Goal: Transaction & Acquisition: Purchase product/service

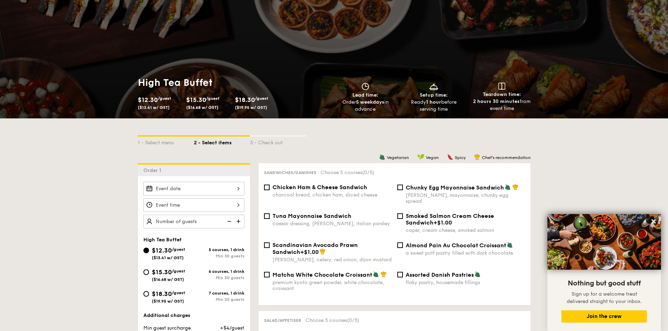
scroll to position [57, 0]
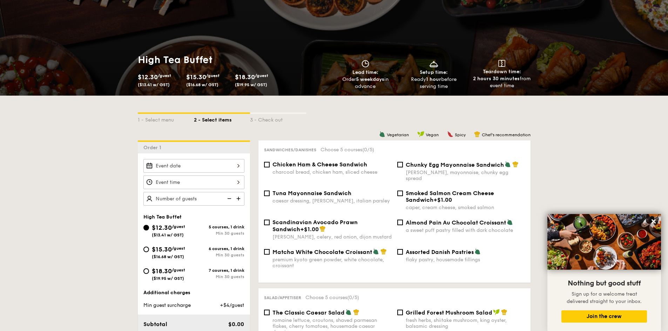
drag, startPoint x: 569, startPoint y: 90, endPoint x: 575, endPoint y: 91, distance: 6.3
click at [575, 91] on div "High Tea Buffet $12.30 /guest ($13.41 w/ GST) $15.30 /guest ($16.68 w/ GST) $18…" at bounding box center [334, 72] width 668 height 48
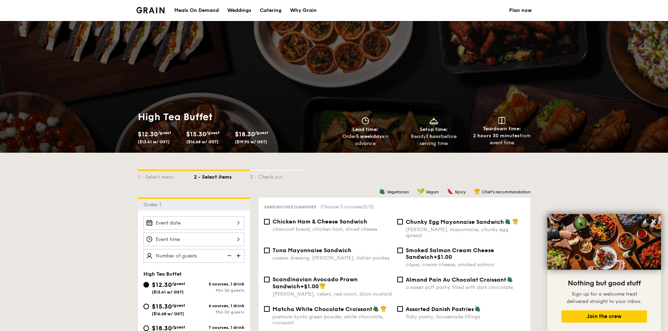
scroll to position [117, 0]
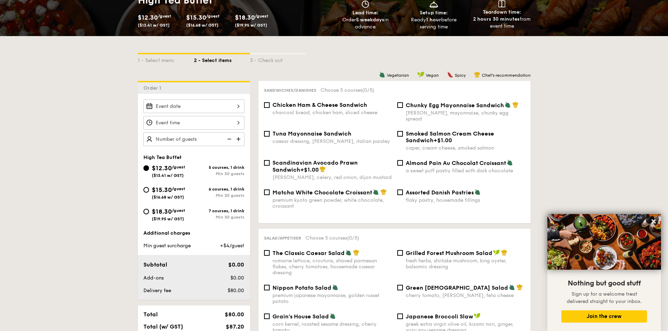
drag, startPoint x: 192, startPoint y: 196, endPoint x: 176, endPoint y: 195, distance: 16.2
click at [176, 195] on div "$15.30 /guest ($16.68 w/ GST)" at bounding box center [168, 192] width 33 height 15
click at [149, 193] on input "$15.30 /guest ($16.68 w/ GST) 6 courses, 1 drink Min 30 guests" at bounding box center [146, 190] width 6 height 6
radio input "true"
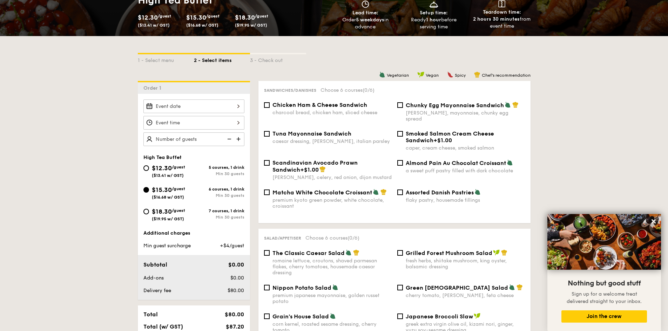
click at [199, 213] on div "7 courses, 1 drink" at bounding box center [219, 211] width 50 height 5
click at [149, 213] on input "$18.30 /guest ($19.95 w/ GST) 7 courses, 1 drink Min 30 guests" at bounding box center [146, 212] width 6 height 6
radio input "true"
click at [193, 193] on div "$15.30 /guest ($16.68 w/ GST)" at bounding box center [168, 192] width 50 height 15
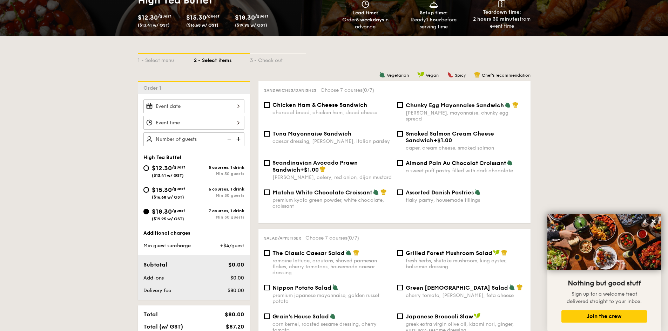
click at [149, 193] on input "$15.30 /guest ($16.68 w/ GST) 6 courses, 1 drink Min 30 guests" at bounding box center [146, 190] width 6 height 6
radio input "true"
drag, startPoint x: 166, startPoint y: 190, endPoint x: 161, endPoint y: 195, distance: 6.7
click at [161, 195] on div "$15.30 /guest ($16.68 w/ GST)" at bounding box center [168, 192] width 33 height 15
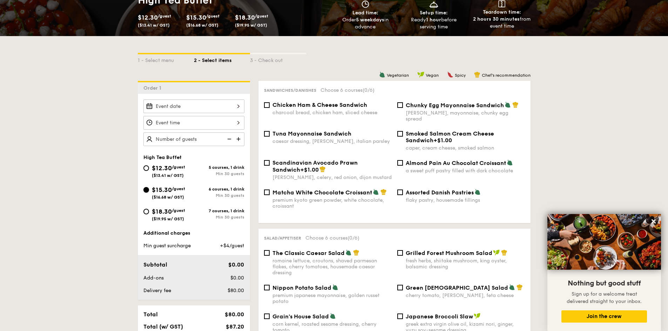
click at [149, 193] on input "$15.30 /guest ($16.68 w/ GST) 6 courses, 1 drink Min 30 guests" at bounding box center [146, 190] width 6 height 6
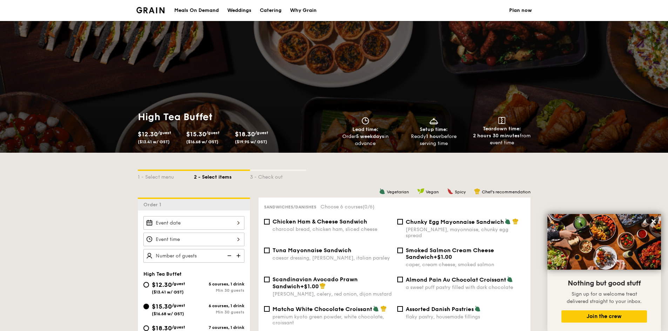
click at [281, 9] on div "Catering" at bounding box center [271, 10] width 22 height 21
select select
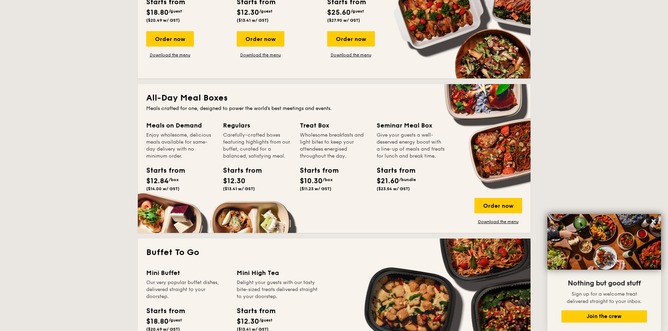
scroll to position [351, 0]
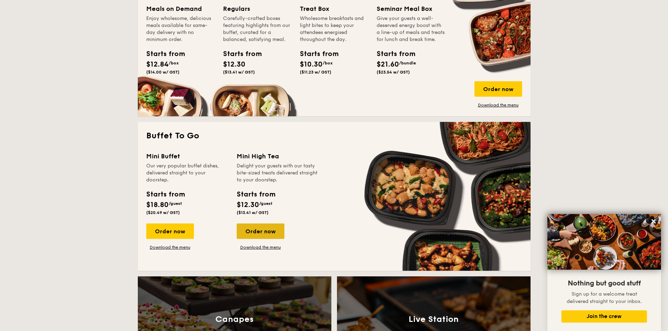
click at [252, 231] on div "Order now" at bounding box center [261, 231] width 48 height 15
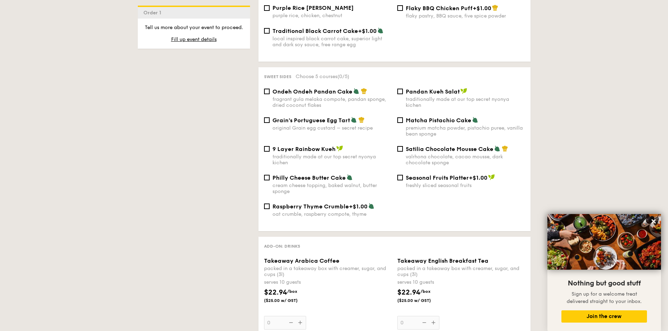
scroll to position [935, 0]
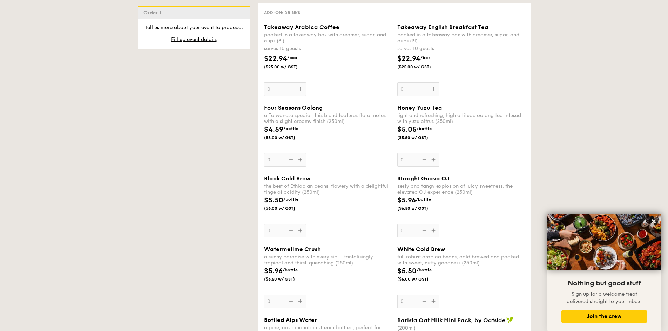
drag, startPoint x: 268, startPoint y: 61, endPoint x: 284, endPoint y: 60, distance: 16.1
click at [284, 64] on span "($25.00 w/ GST)" at bounding box center [288, 67] width 48 height 6
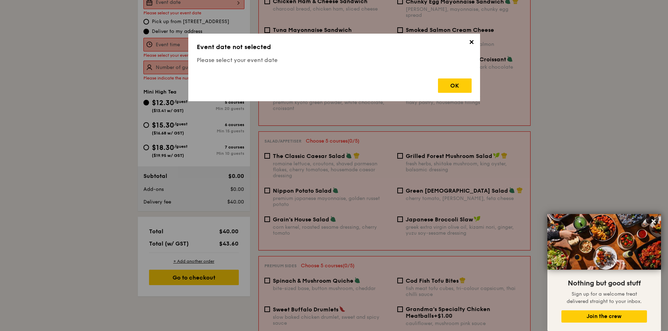
scroll to position [187, 0]
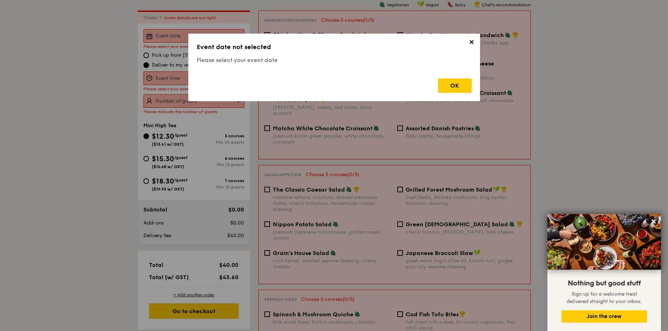
click at [469, 43] on span "✕" at bounding box center [472, 44] width 10 height 10
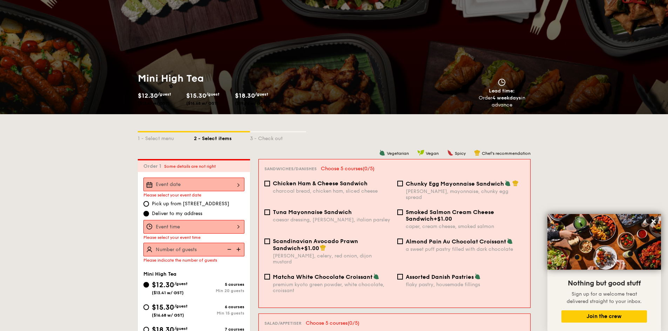
scroll to position [181, 0]
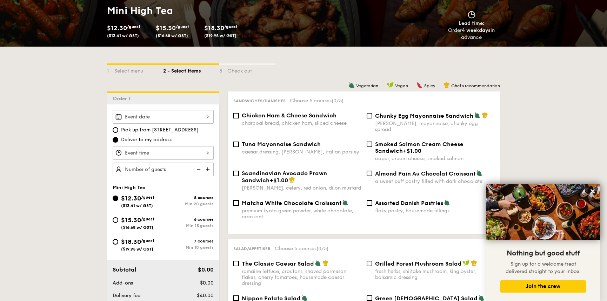
scroll to position [213, 0]
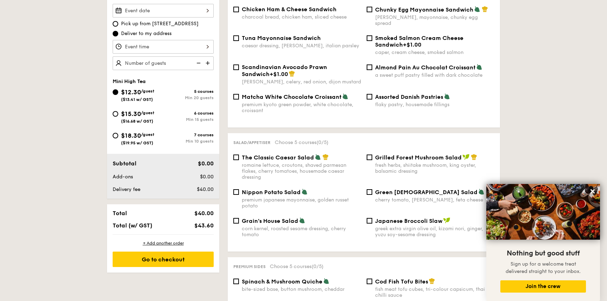
click at [163, 135] on div "7 courses" at bounding box center [188, 135] width 50 height 5
click at [118, 135] on input "$18.30 /guest ($19.95 w/ GST) 7 courses Min 10 guests" at bounding box center [116, 136] width 6 height 6
radio input "true"
click at [124, 141] on span "($19.95 w/ GST)" at bounding box center [137, 143] width 32 height 5
click at [118, 139] on input "$18.30 /guest ($19.95 w/ GST) 7 courses Min 10 guests" at bounding box center [116, 136] width 6 height 6
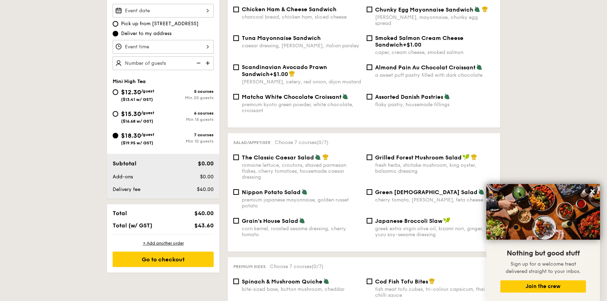
click at [175, 113] on div "6 courses" at bounding box center [188, 113] width 50 height 5
click at [118, 113] on input "$15.30 /guest ($16.68 w/ GST) 6 courses Min 15 guests" at bounding box center [116, 114] width 6 height 6
radio input "true"
drag, startPoint x: 159, startPoint y: 128, endPoint x: 147, endPoint y: 117, distance: 15.9
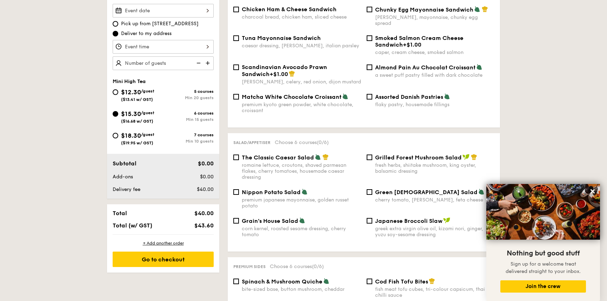
click at [153, 122] on span "($16.68 w/ GST)" at bounding box center [137, 121] width 32 height 5
click at [118, 117] on input "$15.30 /guest ($16.68 w/ GST) 6 courses Min 15 guests" at bounding box center [116, 114] width 6 height 6
click at [147, 117] on div "$15.30 /guest ($16.68 w/ GST)" at bounding box center [137, 116] width 33 height 15
click at [118, 117] on input "$15.30 /guest ($16.68 w/ GST) 6 courses Min 15 guests" at bounding box center [116, 114] width 6 height 6
click at [143, 113] on span "/guest" at bounding box center [147, 112] width 13 height 5
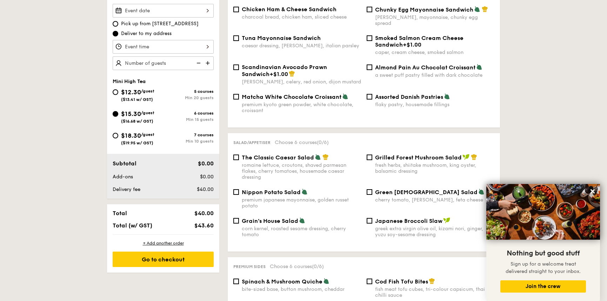
click at [118, 113] on input "$15.30 /guest ($16.68 w/ GST) 6 courses Min 15 guests" at bounding box center [116, 114] width 6 height 6
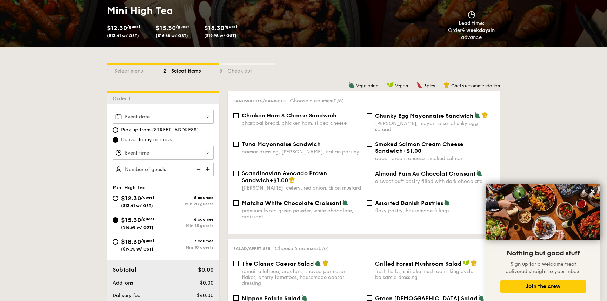
click at [180, 120] on input "Takeaway Arabica Coffee packed in a takeaway box with [PERSON_NAME], sugar, and…" at bounding box center [163, 117] width 101 height 14
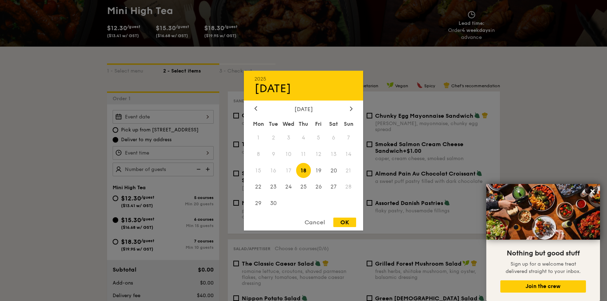
drag, startPoint x: 166, startPoint y: 148, endPoint x: 164, endPoint y: 156, distance: 8.3
click at [164, 156] on div at bounding box center [303, 150] width 607 height 301
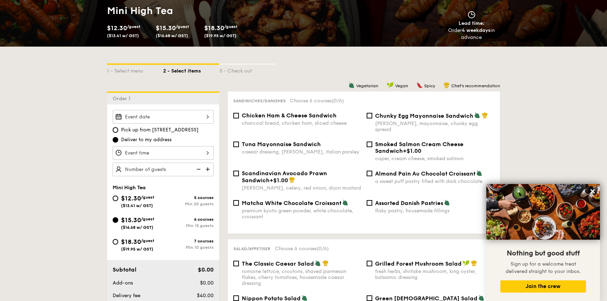
click at [197, 122] on input "Takeaway Arabica Coffee packed in a takeaway box with [PERSON_NAME], sugar, and…" at bounding box center [163, 117] width 101 height 14
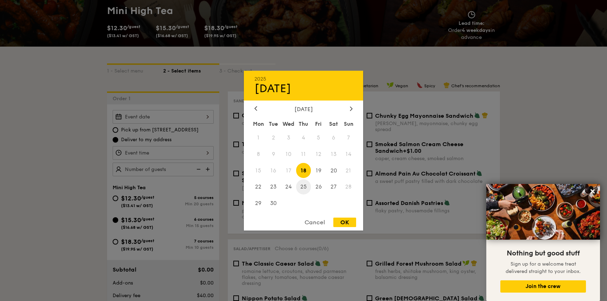
click at [302, 186] on span "25" at bounding box center [303, 187] width 15 height 15
click at [349, 115] on div "[DATE] Mon Tue Wed Thu Fri Sat Sun 1 2 3 4 5 6 7 8 9 10 11 12 13 14 15 16 17 18…" at bounding box center [303, 159] width 119 height 107
click at [353, 107] on div at bounding box center [351, 109] width 6 height 7
click at [302, 155] on span "9" at bounding box center [303, 154] width 15 height 15
click at [299, 154] on span "9" at bounding box center [303, 154] width 15 height 15
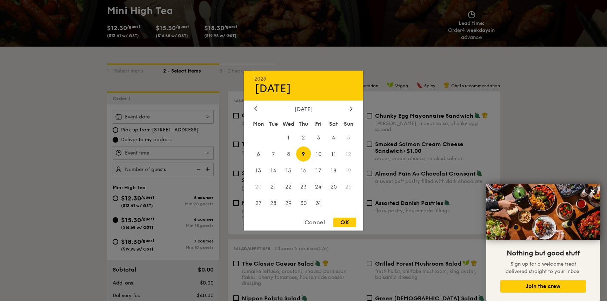
click at [349, 222] on div "OK" at bounding box center [344, 222] width 23 height 9
type input "[DATE]"
click at [344, 224] on div "OK" at bounding box center [344, 222] width 23 height 9
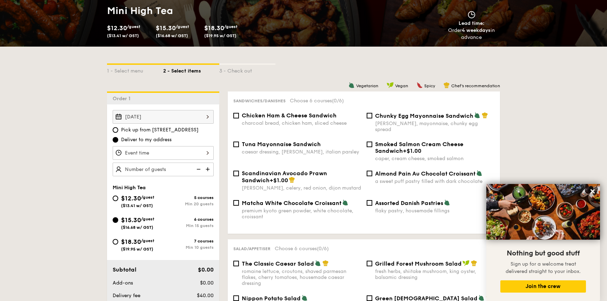
click at [199, 152] on input "Takeaway Arabica Coffee packed in a takeaway box with [PERSON_NAME], sugar, and…" at bounding box center [163, 153] width 101 height 14
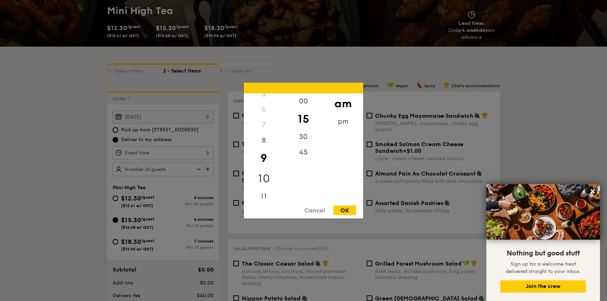
scroll to position [0, 0]
click at [262, 160] on div "4" at bounding box center [264, 162] width 40 height 15
click at [262, 167] on div "4" at bounding box center [264, 162] width 40 height 15
click at [266, 143] on div "8" at bounding box center [264, 144] width 40 height 20
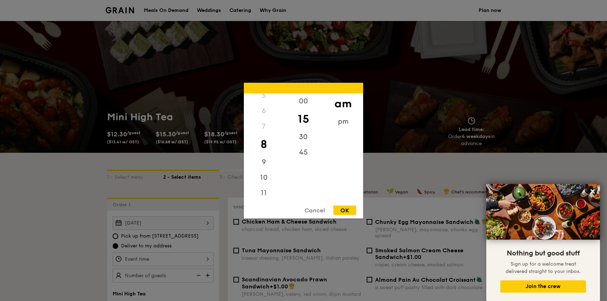
scroll to position [213, 0]
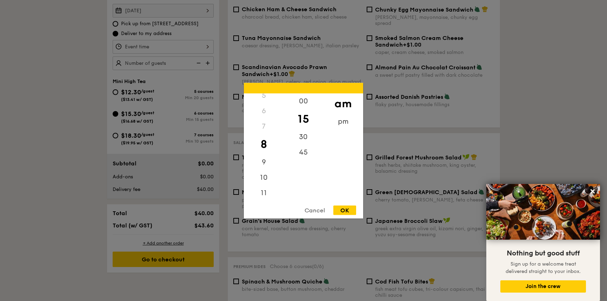
click at [315, 211] on div "Cancel" at bounding box center [314, 209] width 34 height 9
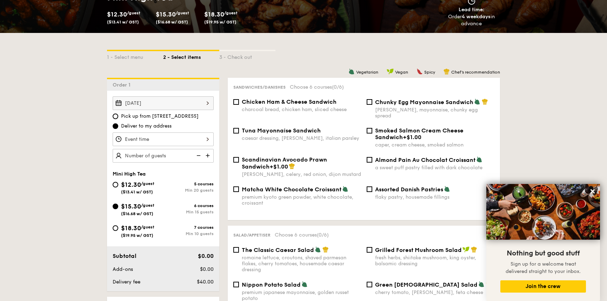
scroll to position [106, 0]
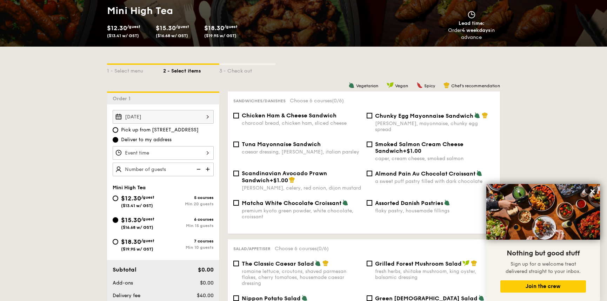
click at [140, 157] on input "Takeaway Arabica Coffee packed in a takeaway box with [PERSON_NAME], sugar, and…" at bounding box center [163, 153] width 101 height 14
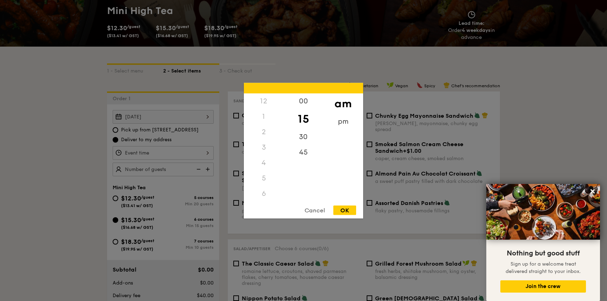
scroll to position [62, 0]
click at [306, 213] on div "Cancel" at bounding box center [314, 209] width 34 height 9
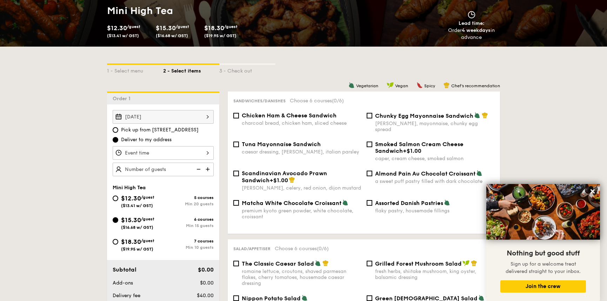
click at [204, 170] on img at bounding box center [208, 169] width 11 height 13
type input "20 guests"
click at [190, 153] on input "Takeaway Arabica Coffee packed in a takeaway box with [PERSON_NAME], sugar, and…" at bounding box center [163, 153] width 101 height 14
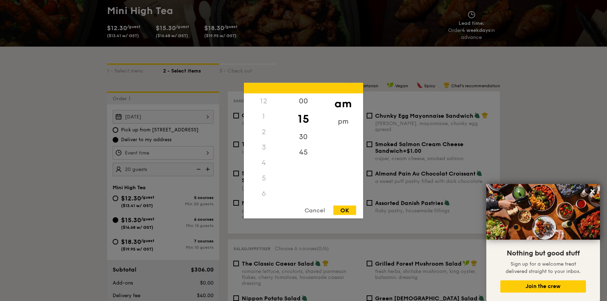
scroll to position [0, 0]
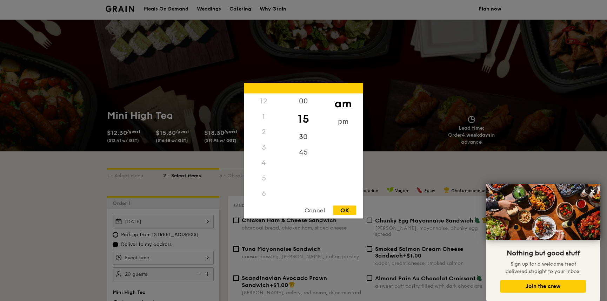
click at [261, 137] on div "2" at bounding box center [264, 131] width 40 height 15
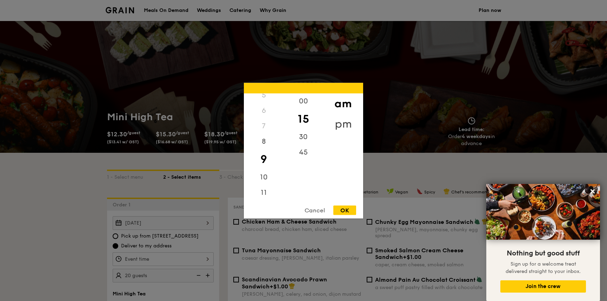
click at [342, 125] on div "pm" at bounding box center [343, 124] width 40 height 20
click at [260, 168] on div "4" at bounding box center [264, 165] width 40 height 20
click at [305, 143] on div "30" at bounding box center [303, 139] width 40 height 20
click at [343, 207] on div "OK" at bounding box center [344, 209] width 23 height 9
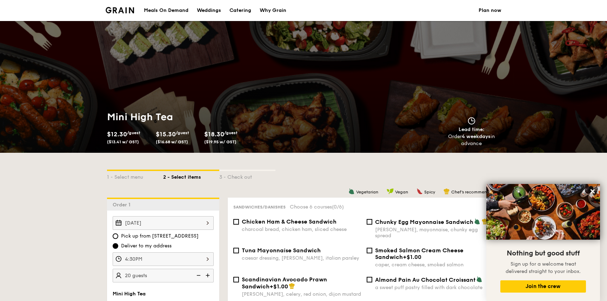
scroll to position [106, 0]
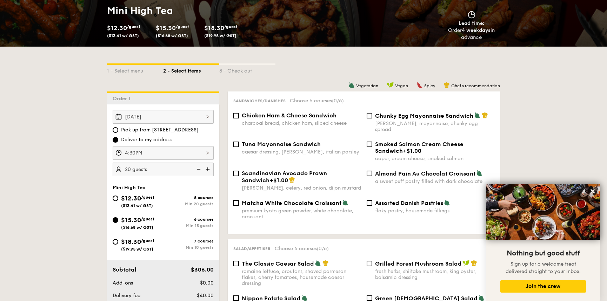
click at [183, 151] on input "4:30PM" at bounding box center [163, 153] width 101 height 14
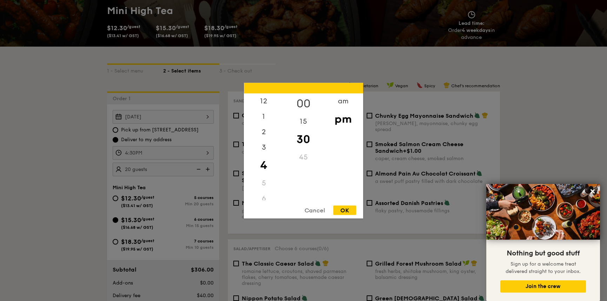
click at [304, 98] on div "00" at bounding box center [303, 103] width 40 height 20
click at [349, 214] on div "OK" at bounding box center [344, 209] width 23 height 9
type input "4:00PM"
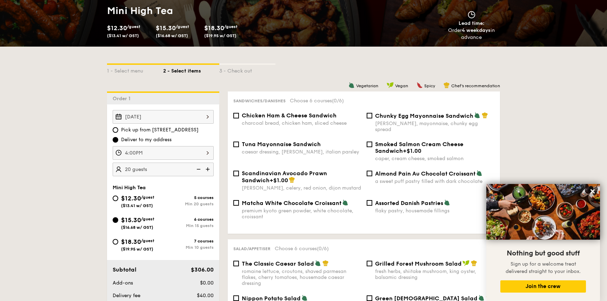
click at [344, 209] on div "OK" at bounding box center [344, 209] width 23 height 9
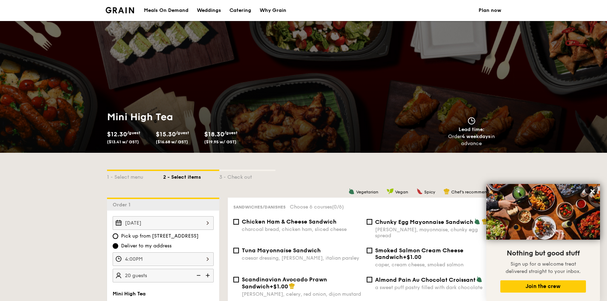
drag, startPoint x: 178, startPoint y: 117, endPoint x: 108, endPoint y: 114, distance: 70.2
click at [108, 114] on h1 "Mini High Tea" at bounding box center [204, 117] width 194 height 13
copy h1 "Mini High Tea"
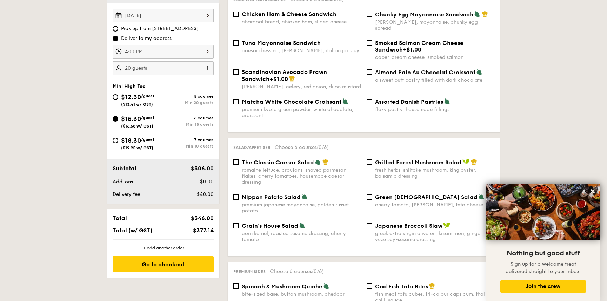
scroll to position [213, 0]
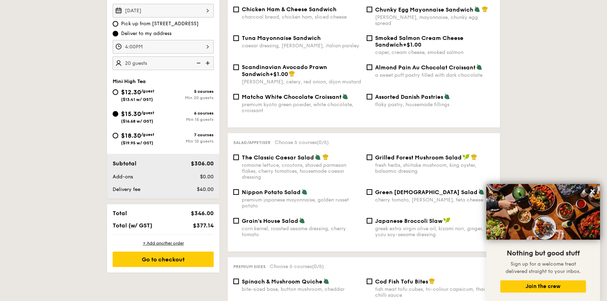
drag, startPoint x: 197, startPoint y: 214, endPoint x: 209, endPoint y: 216, distance: 12.4
click at [209, 215] on span "$346.00" at bounding box center [202, 213] width 23 height 7
click at [197, 169] on div "Subtotal $306.00 Add-ons $0.00 Delivery fee $40.00" at bounding box center [163, 176] width 112 height 45
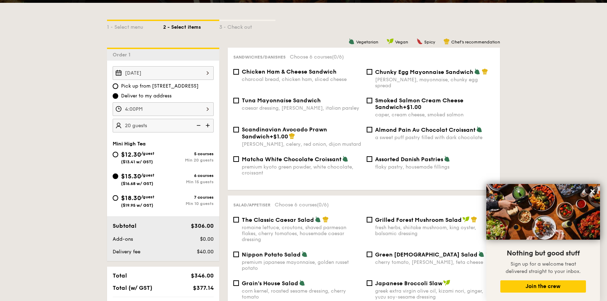
scroll to position [0, 0]
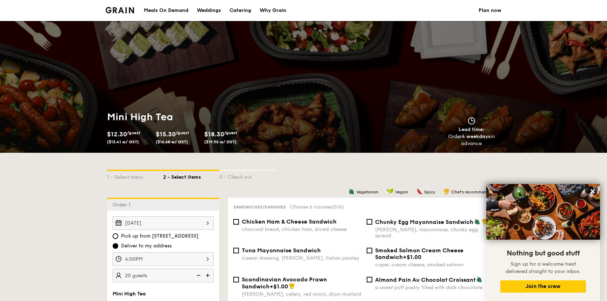
drag, startPoint x: 175, startPoint y: 115, endPoint x: 107, endPoint y: 110, distance: 68.9
click at [107, 111] on h1 "Mini High Tea" at bounding box center [204, 117] width 194 height 13
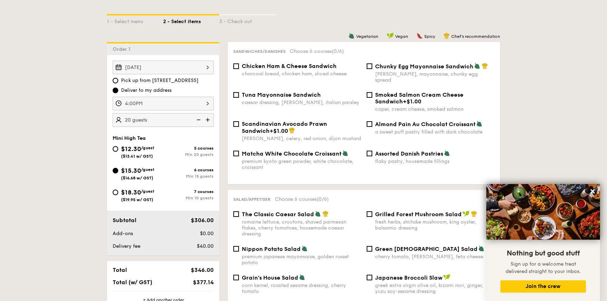
scroll to position [213, 0]
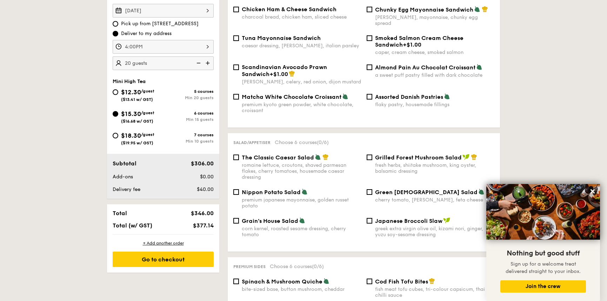
click at [138, 94] on span "$12.30" at bounding box center [131, 92] width 20 height 8
click at [118, 94] on input "$12.30 /guest ($13.41 w/ GST) 5 courses Min 20 guests" at bounding box center [116, 92] width 6 height 6
radio input "true"
click at [143, 109] on div "$15.30 /guest ($16.68 w/ GST)" at bounding box center [137, 116] width 33 height 15
click at [118, 111] on input "$15.30 /guest ($16.68 w/ GST) 6 courses Min 15 guests" at bounding box center [116, 114] width 6 height 6
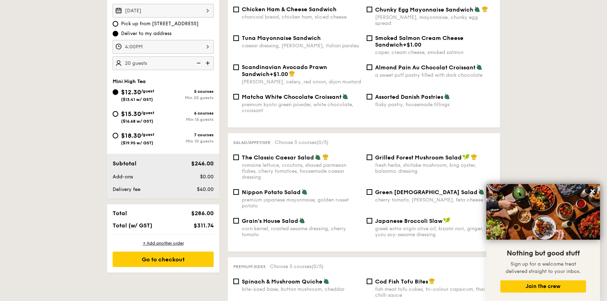
radio input "true"
click at [138, 93] on span "$12.30" at bounding box center [131, 92] width 20 height 8
click at [118, 93] on input "$12.30 /guest ($13.41 w/ GST) 5 courses Min 20 guests" at bounding box center [116, 92] width 6 height 6
radio input "true"
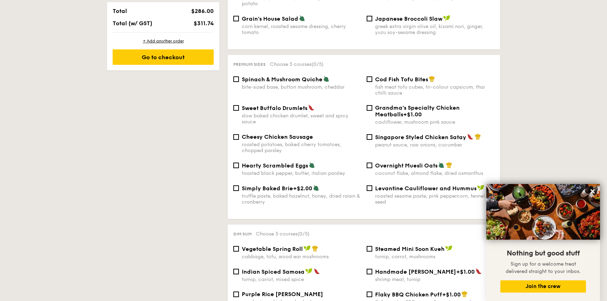
scroll to position [425, 0]
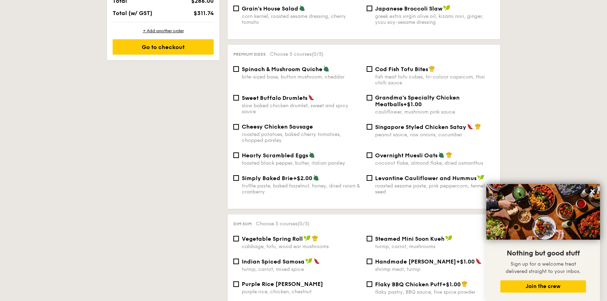
drag, startPoint x: 582, startPoint y: 63, endPoint x: 578, endPoint y: 65, distance: 3.9
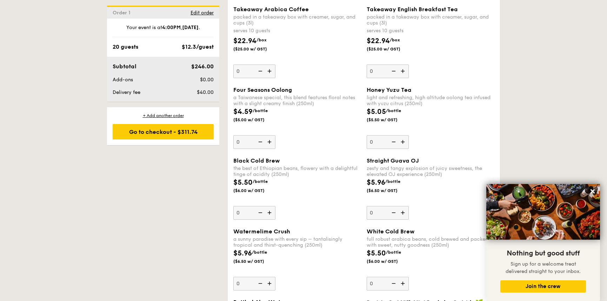
scroll to position [957, 0]
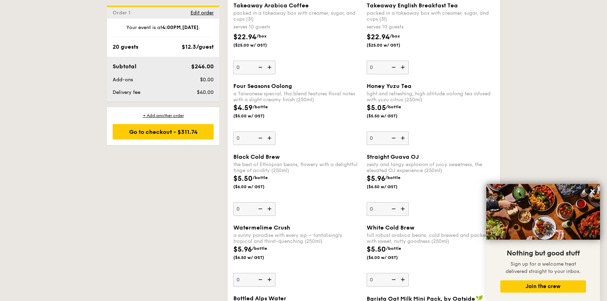
drag, startPoint x: 258, startPoint y: 2, endPoint x: 281, endPoint y: 10, distance: 24.3
click at [281, 9] on div "Takeaway Arabica Coffee packed in a takeaway box with [PERSON_NAME], sugar, and…" at bounding box center [297, 12] width 128 height 20
click at [281, 10] on div "packed in a takeaway box with creamer, sugar, and cups (3l)" at bounding box center [297, 16] width 128 height 12
click at [275, 61] on input "0" at bounding box center [254, 68] width 42 height 14
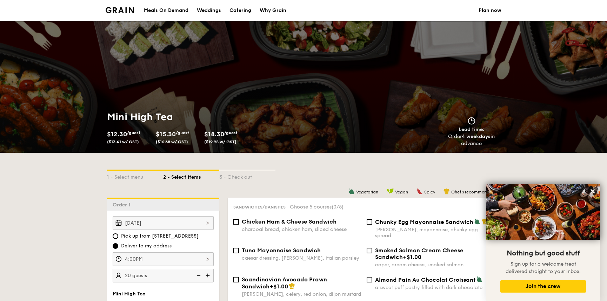
scroll to position [213, 0]
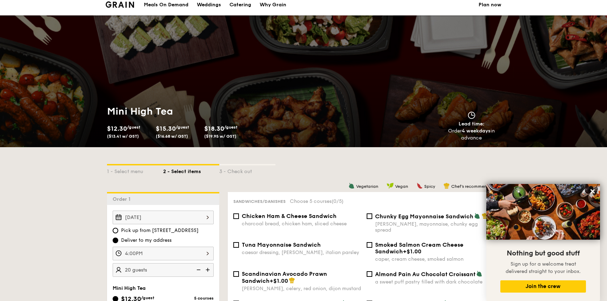
scroll to position [0, 0]
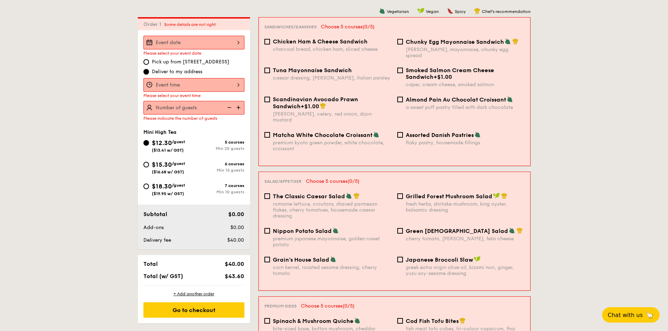
select select
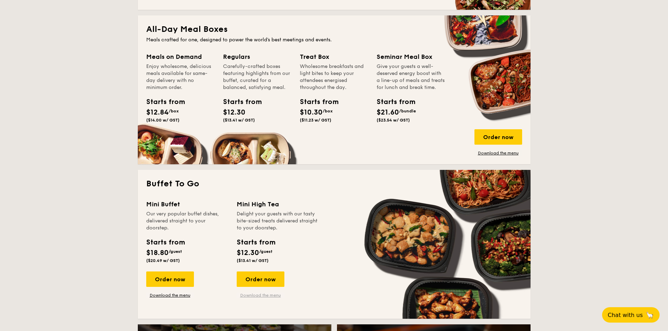
scroll to position [297, 0]
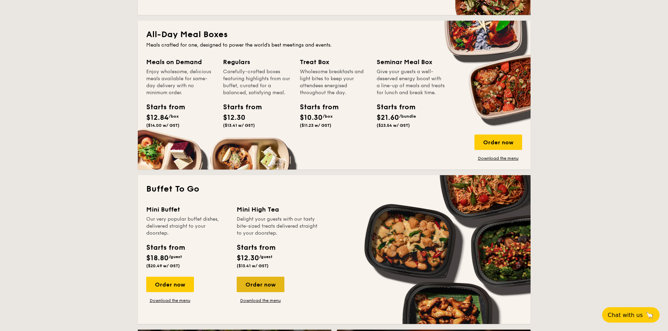
click at [253, 283] on div "Order now" at bounding box center [261, 284] width 48 height 15
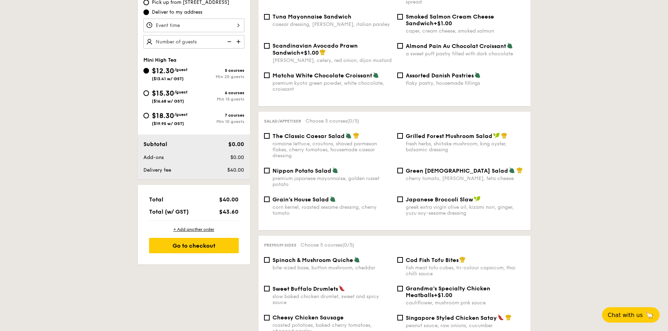
scroll to position [117, 0]
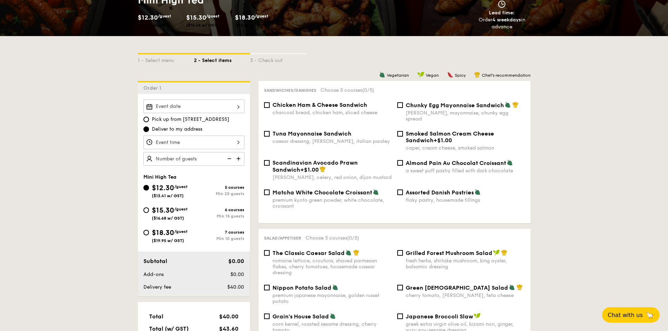
click at [288, 101] on div "Sandwiches/Danishes Choose 5 courses (0/5) Chicken Ham & Cheese Sandwich charco…" at bounding box center [394, 152] width 272 height 142
click at [329, 106] on span "Chicken Ham & Cheese Sandwich" at bounding box center [319, 105] width 95 height 7
click at [270, 106] on input "Chicken Ham & Cheese Sandwich charcoal bread, chicken ham, sliced cheese" at bounding box center [267, 105] width 6 height 6
checkbox input "true"
click at [301, 293] on div "premium japanese mayonnaise, golden russet potato" at bounding box center [331, 299] width 119 height 12
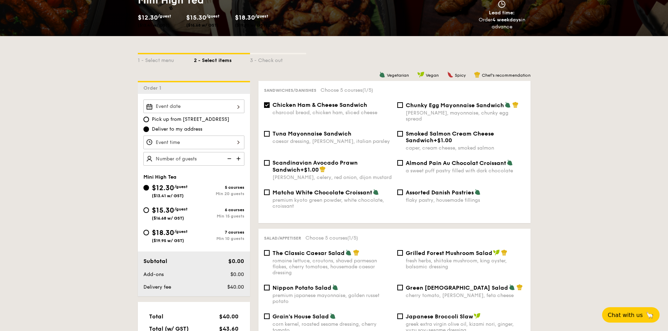
click at [270, 291] on input "Nippon Potato Salad premium japanese mayonnaise, golden russet potato" at bounding box center [267, 288] width 6 height 6
checkbox input "true"
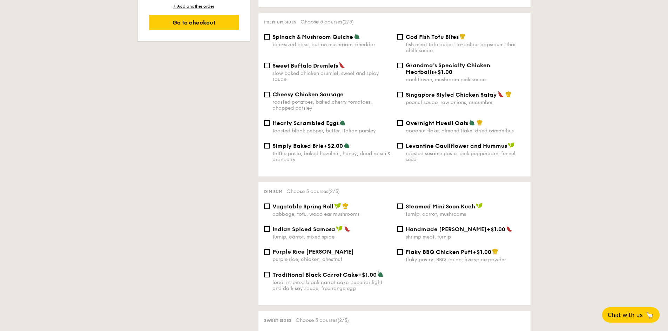
scroll to position [467, 0]
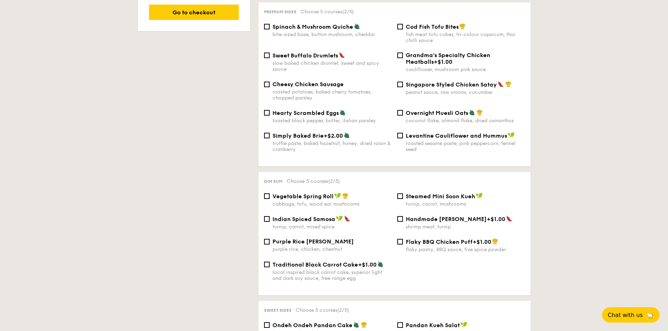
drag, startPoint x: 304, startPoint y: 89, endPoint x: 303, endPoint y: 81, distance: 8.1
click at [303, 81] on span "Cheesy Chicken Sausage" at bounding box center [307, 84] width 71 height 7
click at [270, 82] on input "Cheesy Chicken Sausage roasted potatoes, baked cherry tomatoes, chopped parsley" at bounding box center [267, 85] width 6 height 6
checkbox input "true"
click at [297, 184] on div "Dim sum Choose 5 courses (3/5) Vegetable Spring Roll cabbage, tofu, wood ear mu…" at bounding box center [394, 233] width 272 height 123
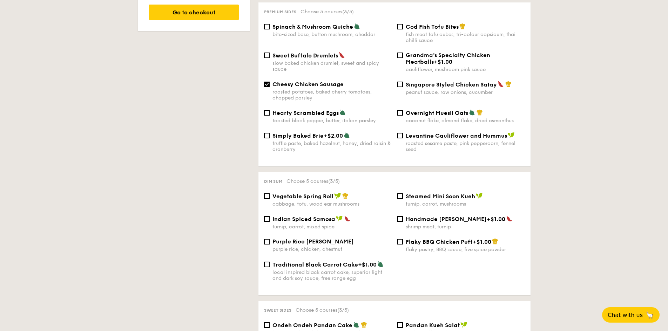
click at [300, 193] on span "Vegetable Spring Roll" at bounding box center [302, 196] width 61 height 7
click at [270, 194] on input "Vegetable Spring Roll cabbage, tofu, wood ear mushrooms" at bounding box center [267, 197] width 6 height 6
checkbox input "true"
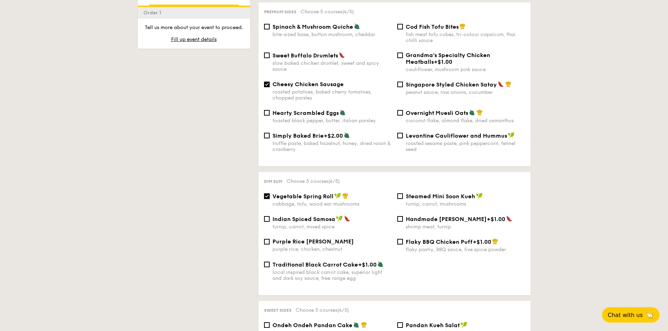
scroll to position [585, 0]
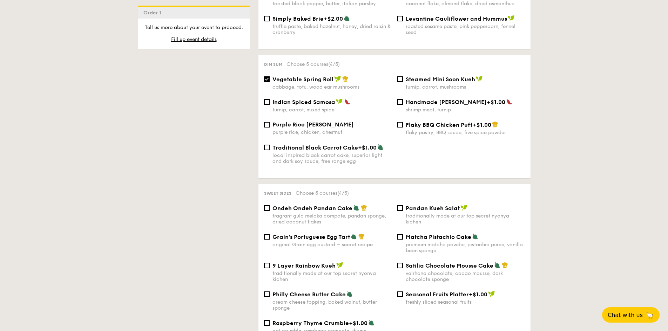
click at [312, 205] on span "Ondeh Ondeh Pandan Cake" at bounding box center [312, 208] width 80 height 7
click at [270, 205] on input "Ondeh Ondeh Pandan Cake fragrant gula melaka compote, pandan sponge, dried coco…" at bounding box center [267, 208] width 6 height 6
checkbox input "true"
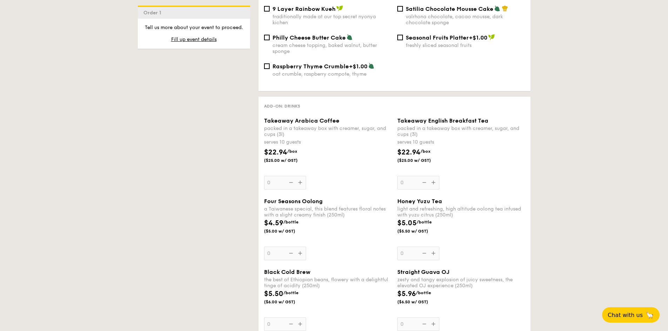
scroll to position [935, 0]
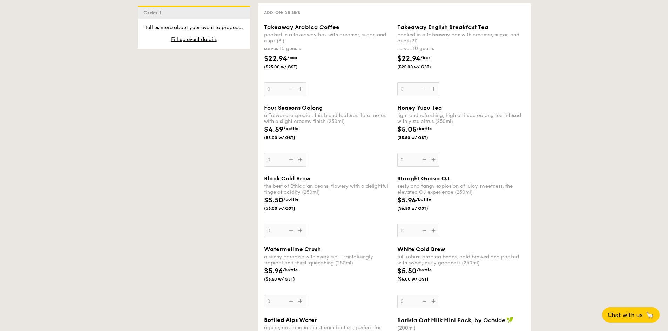
click at [298, 82] on div "Takeaway Arabica Coffee packed in a takeaway box with [PERSON_NAME], sugar, and…" at bounding box center [328, 60] width 128 height 72
click at [298, 82] on input "0" at bounding box center [285, 89] width 42 height 14
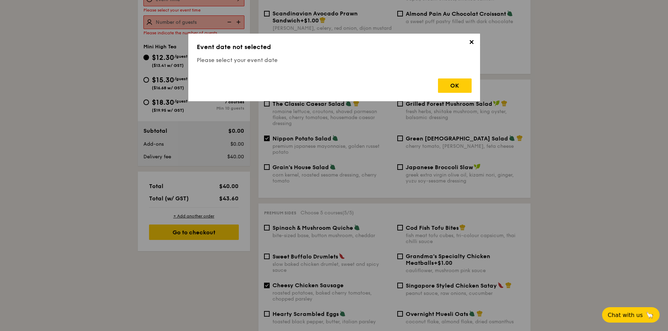
click at [300, 82] on div "OK" at bounding box center [334, 83] width 275 height 20
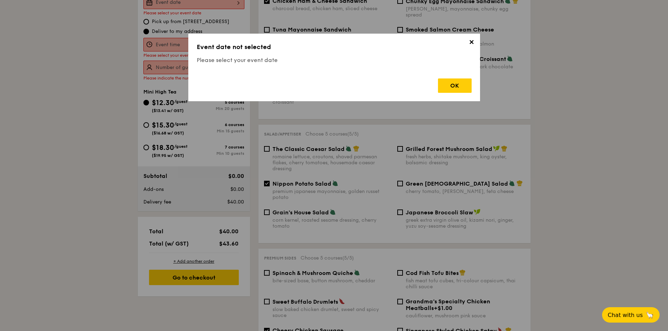
scroll to position [187, 0]
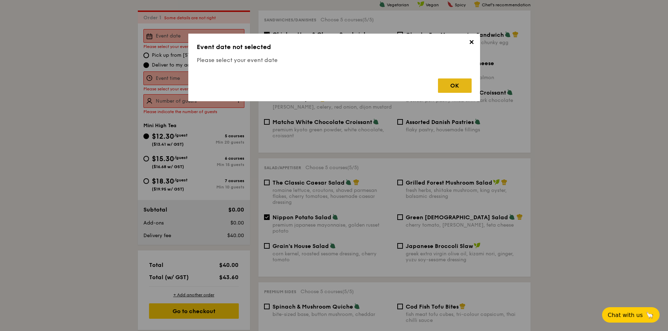
drag, startPoint x: 451, startPoint y: 80, endPoint x: 455, endPoint y: 81, distance: 4.3
click at [456, 81] on div "OK" at bounding box center [455, 86] width 34 height 14
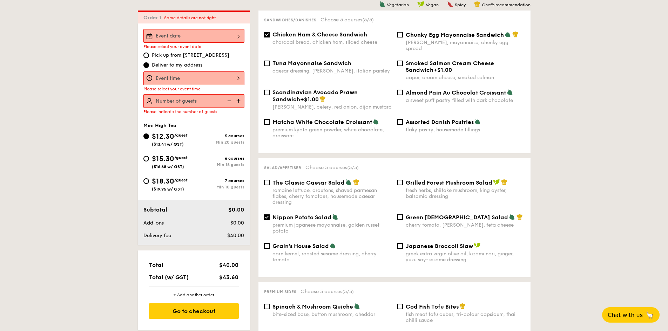
drag, startPoint x: 166, startPoint y: 38, endPoint x: 170, endPoint y: 28, distance: 11.3
click at [173, 28] on div "Please select your event date Pick up from 5 Burn Road #05-01 Deliver to my add…" at bounding box center [194, 134] width 112 height 222
click at [175, 36] on input "Takeaway Arabica Coffee packed in a takeaway box with [PERSON_NAME], sugar, and…" at bounding box center [193, 36] width 101 height 14
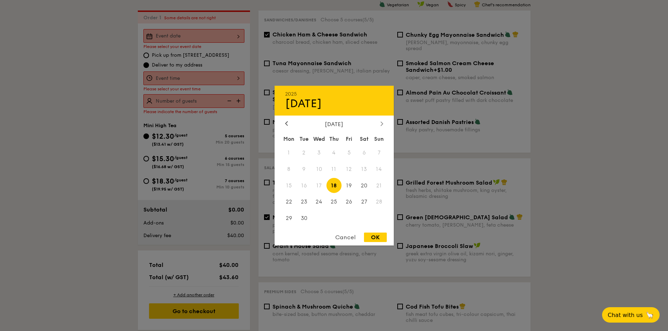
click at [385, 124] on div at bounding box center [382, 124] width 6 height 7
click at [333, 169] on span "9" at bounding box center [333, 169] width 15 height 15
click at [369, 240] on div "OK" at bounding box center [375, 237] width 23 height 9
type input "[DATE]"
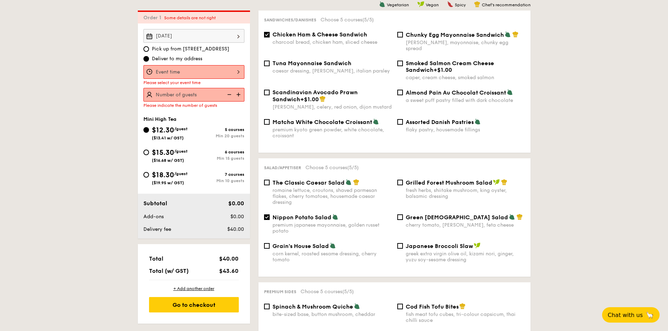
click at [219, 67] on input "Takeaway Arabica Coffee packed in a takeaway box with [PERSON_NAME], sugar, and…" at bounding box center [193, 72] width 101 height 14
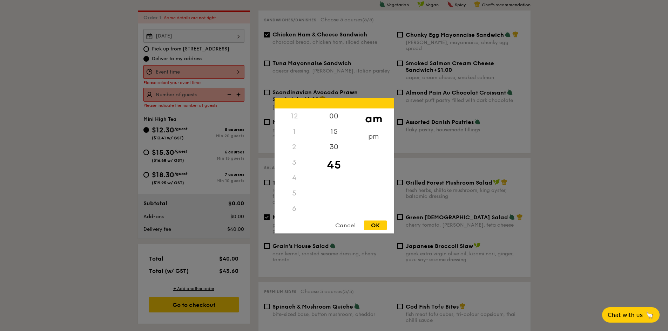
scroll to position [62, 0]
click at [367, 141] on div "pm" at bounding box center [374, 139] width 40 height 20
click at [295, 116] on div "4" at bounding box center [295, 118] width 40 height 20
click at [337, 166] on div "45" at bounding box center [334, 162] width 40 height 15
click at [335, 118] on div "00" at bounding box center [334, 118] width 40 height 20
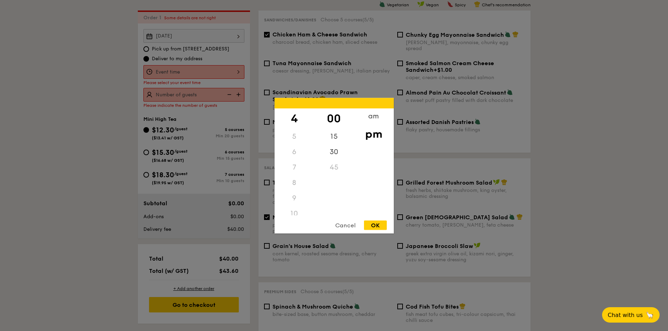
click at [373, 225] on div "OK" at bounding box center [375, 225] width 23 height 9
type input "4:00PM"
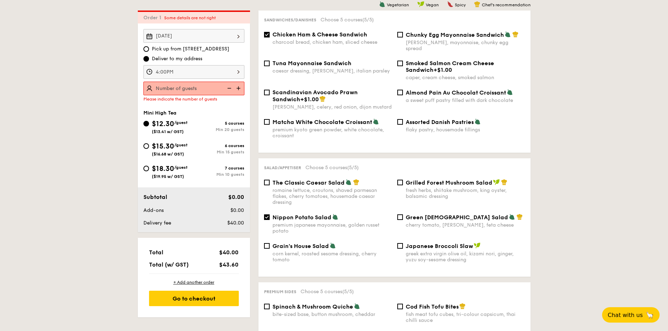
click at [236, 90] on img at bounding box center [239, 88] width 11 height 13
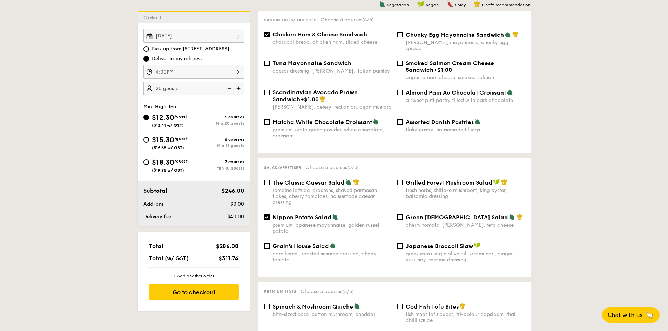
click at [241, 89] on img at bounding box center [239, 88] width 11 height 13
click at [230, 85] on img at bounding box center [228, 88] width 11 height 13
type input "20 guests"
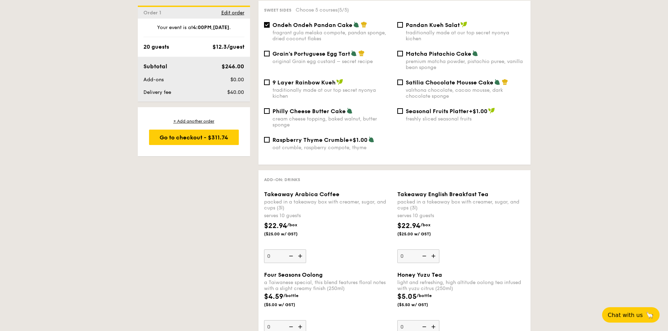
scroll to position [771, 0]
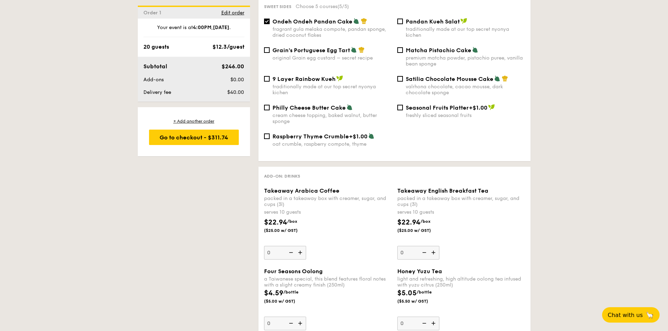
click at [300, 246] on img at bounding box center [301, 252] width 11 height 13
click at [300, 246] on input "0" at bounding box center [285, 253] width 42 height 14
type input "1"
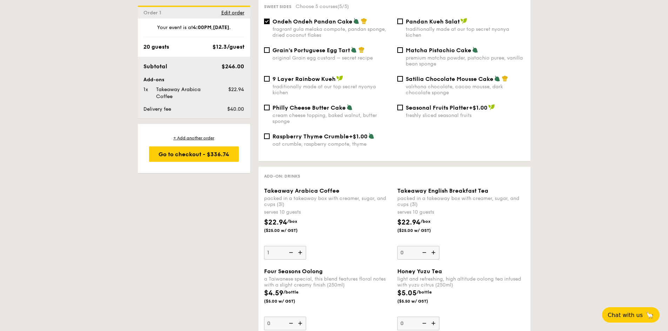
click at [437, 248] on img at bounding box center [434, 252] width 11 height 13
click at [437, 248] on input "0" at bounding box center [418, 253] width 42 height 14
type input "1"
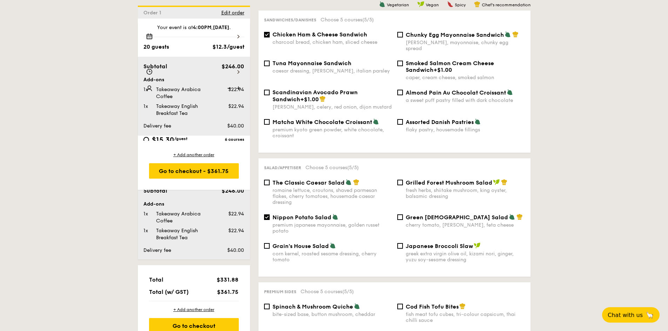
scroll to position [853, 0]
